Goal: Find specific page/section: Find specific page/section

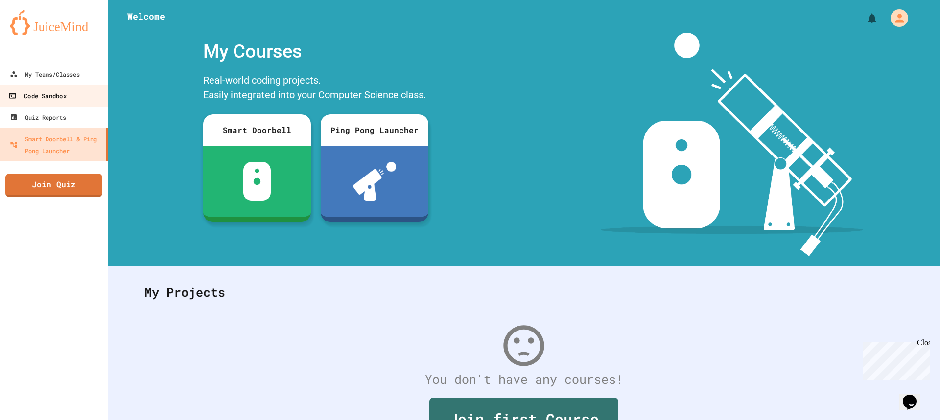
click at [60, 97] on div "Code Sandbox" at bounding box center [37, 96] width 58 height 12
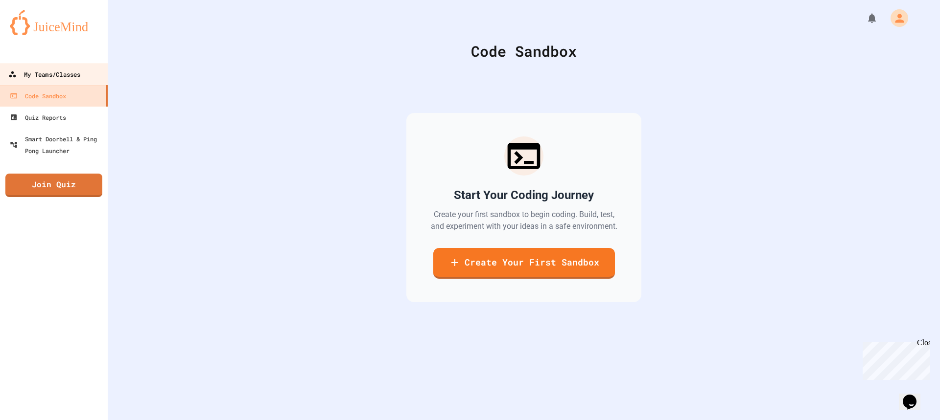
click at [69, 74] on div "My Teams/Classes" at bounding box center [44, 75] width 72 height 12
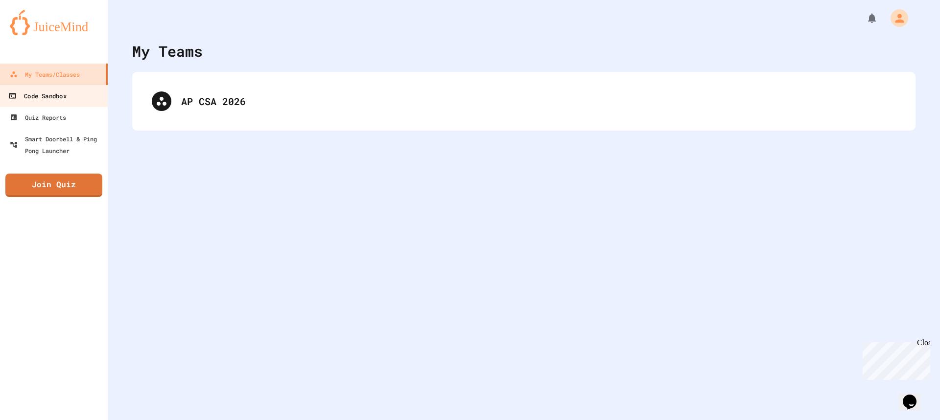
click at [73, 105] on link "Code Sandbox" at bounding box center [54, 96] width 111 height 22
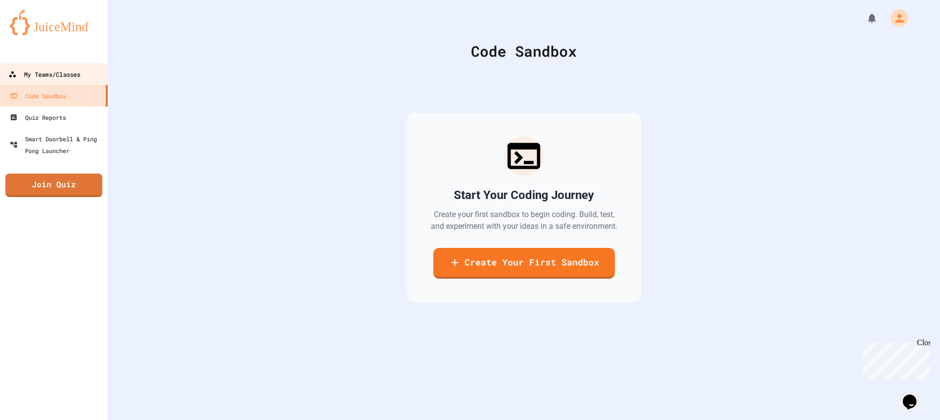
click at [80, 74] on div "My Teams/Classes" at bounding box center [44, 75] width 72 height 12
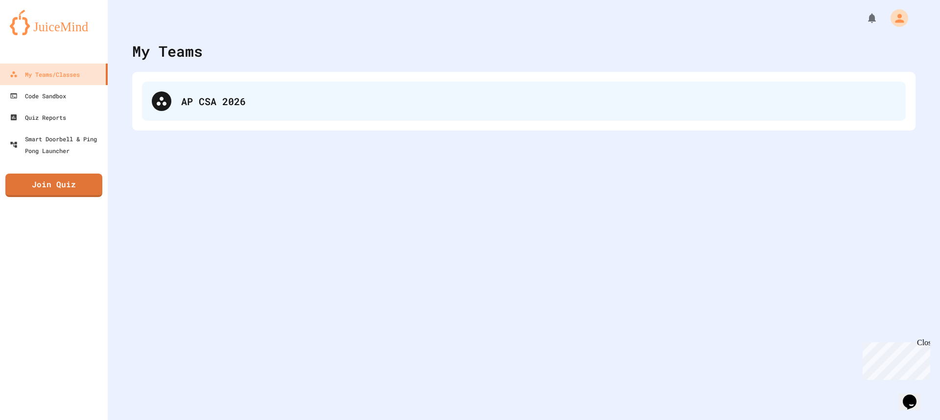
click at [499, 88] on div "AP CSA 2026" at bounding box center [524, 101] width 764 height 39
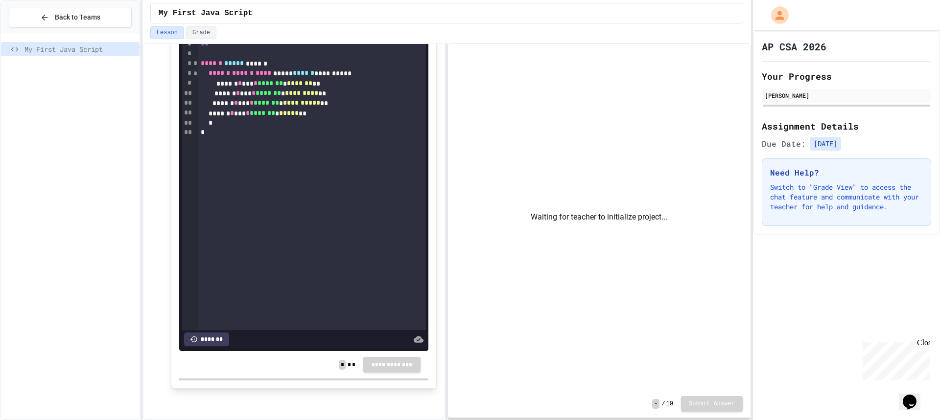
scroll to position [760, 0]
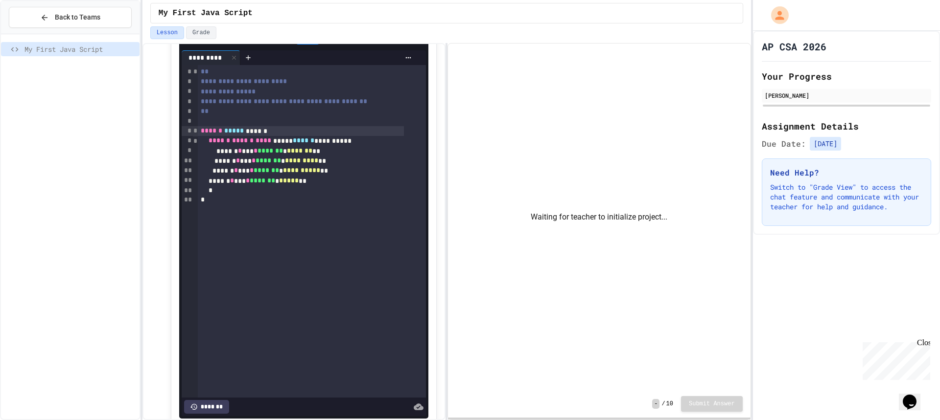
click at [201, 134] on span "******" at bounding box center [212, 130] width 22 height 7
